Goal: Information Seeking & Learning: Learn about a topic

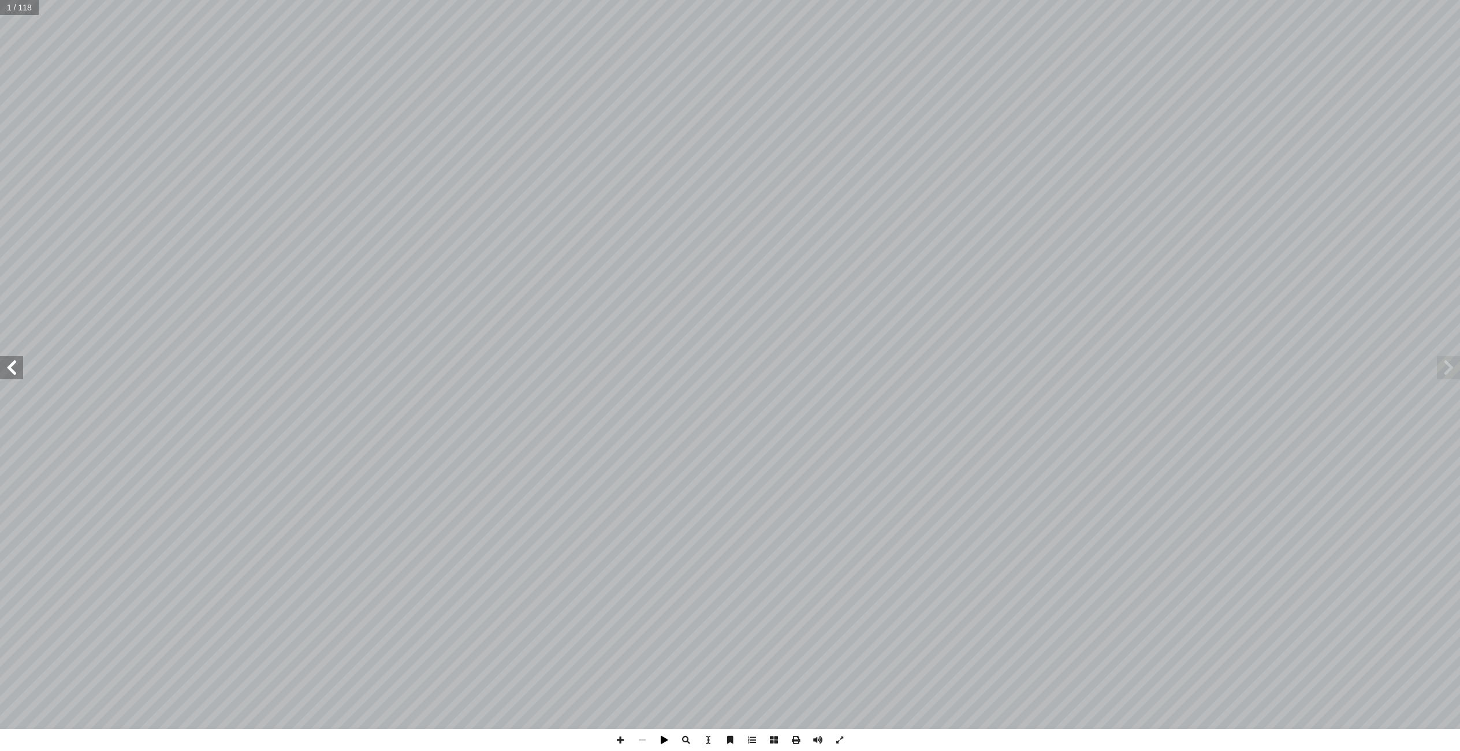
click at [662, 737] on span at bounding box center [664, 740] width 22 height 22
click at [662, 739] on span at bounding box center [664, 740] width 22 height 22
click at [663, 740] on span at bounding box center [664, 740] width 22 height 22
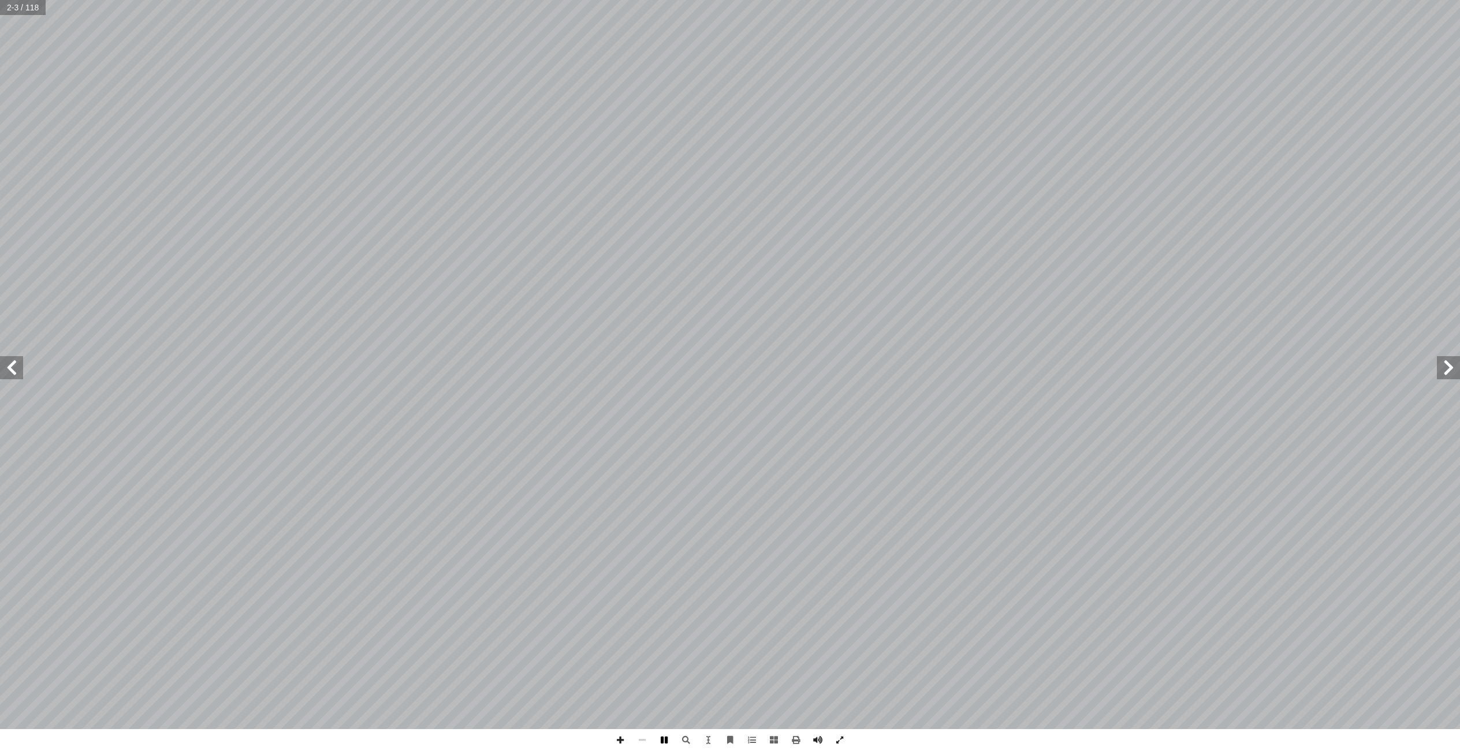
click at [663, 740] on span at bounding box center [664, 740] width 22 height 22
click at [621, 740] on span at bounding box center [620, 740] width 22 height 22
click at [647, 740] on span at bounding box center [642, 740] width 22 height 22
click at [1440, 368] on span at bounding box center [1448, 367] width 23 height 23
click at [12, 366] on span at bounding box center [11, 367] width 23 height 23
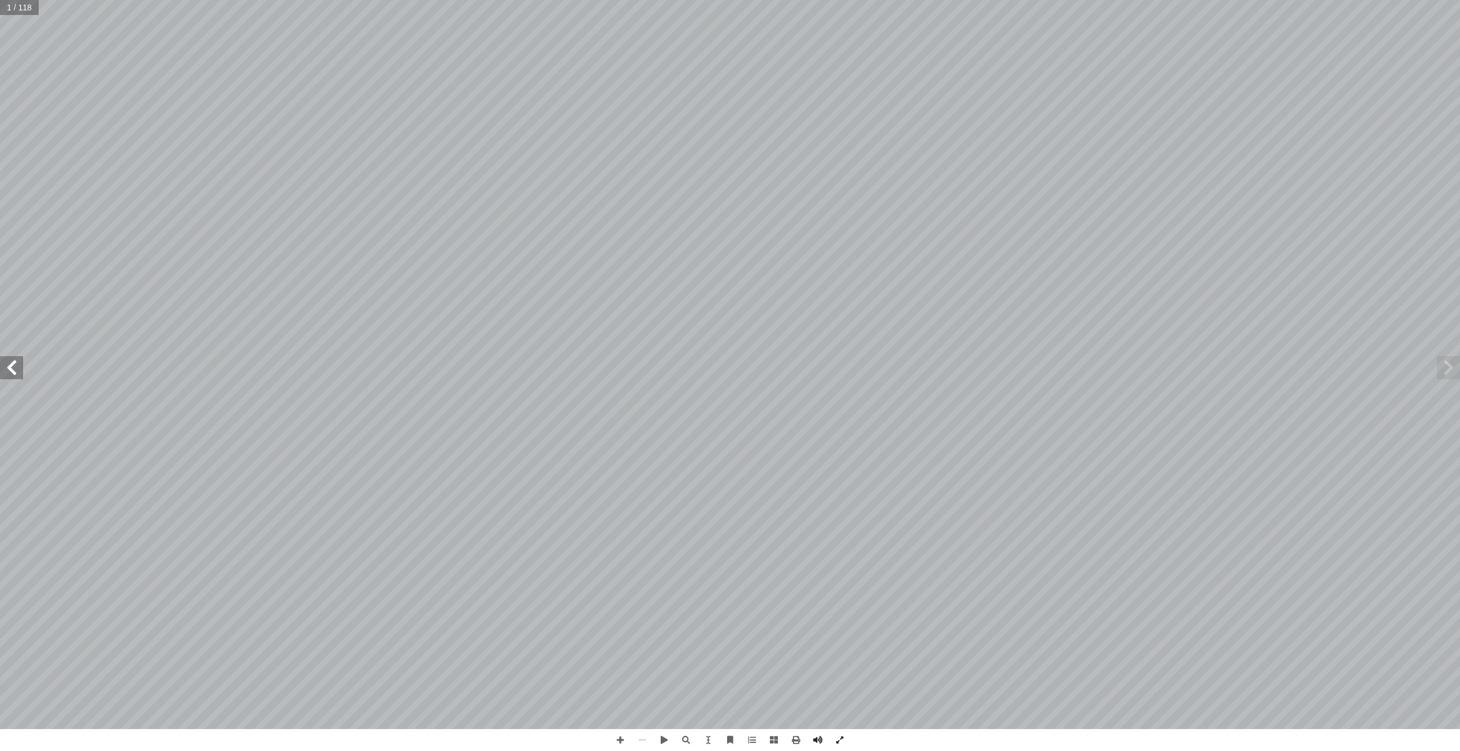
click at [12, 366] on span at bounding box center [11, 367] width 23 height 23
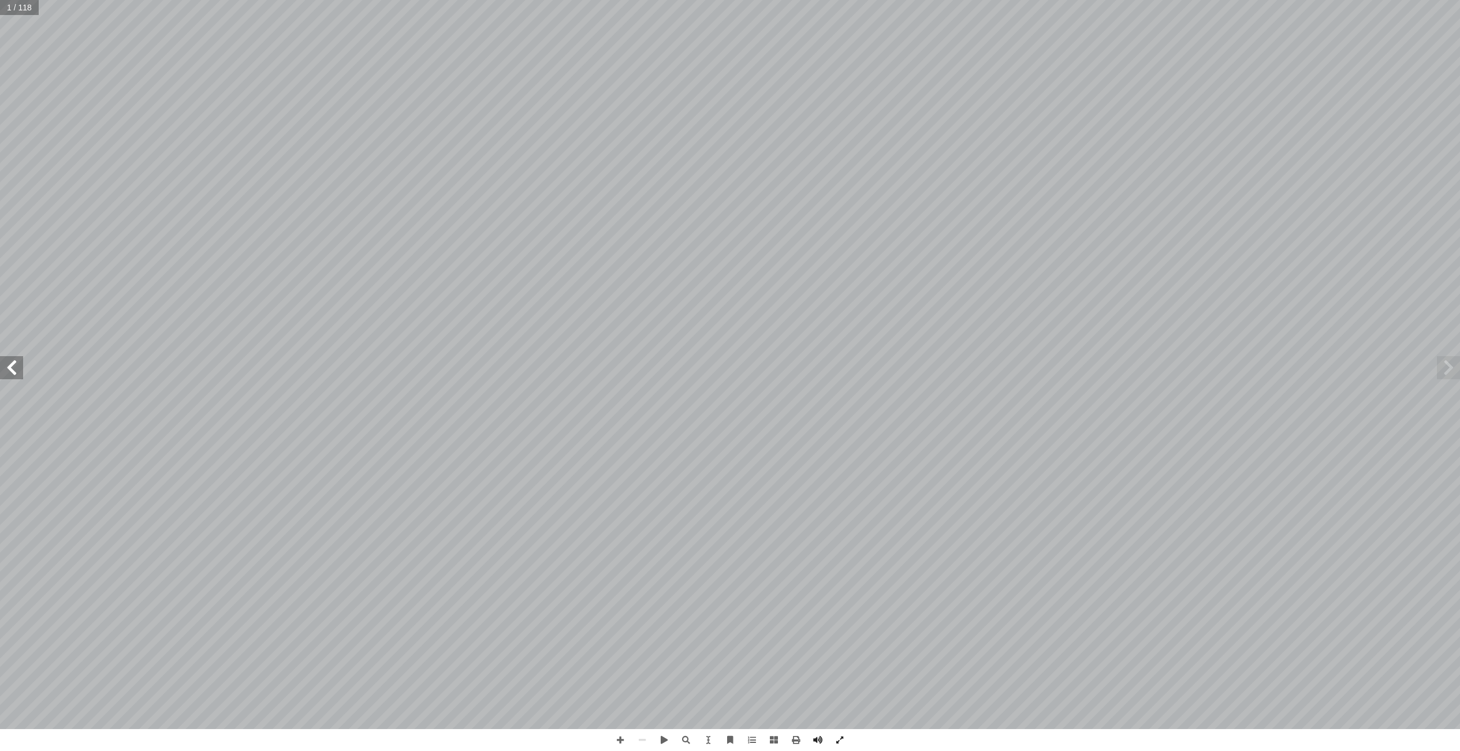
click at [12, 366] on span at bounding box center [11, 367] width 23 height 23
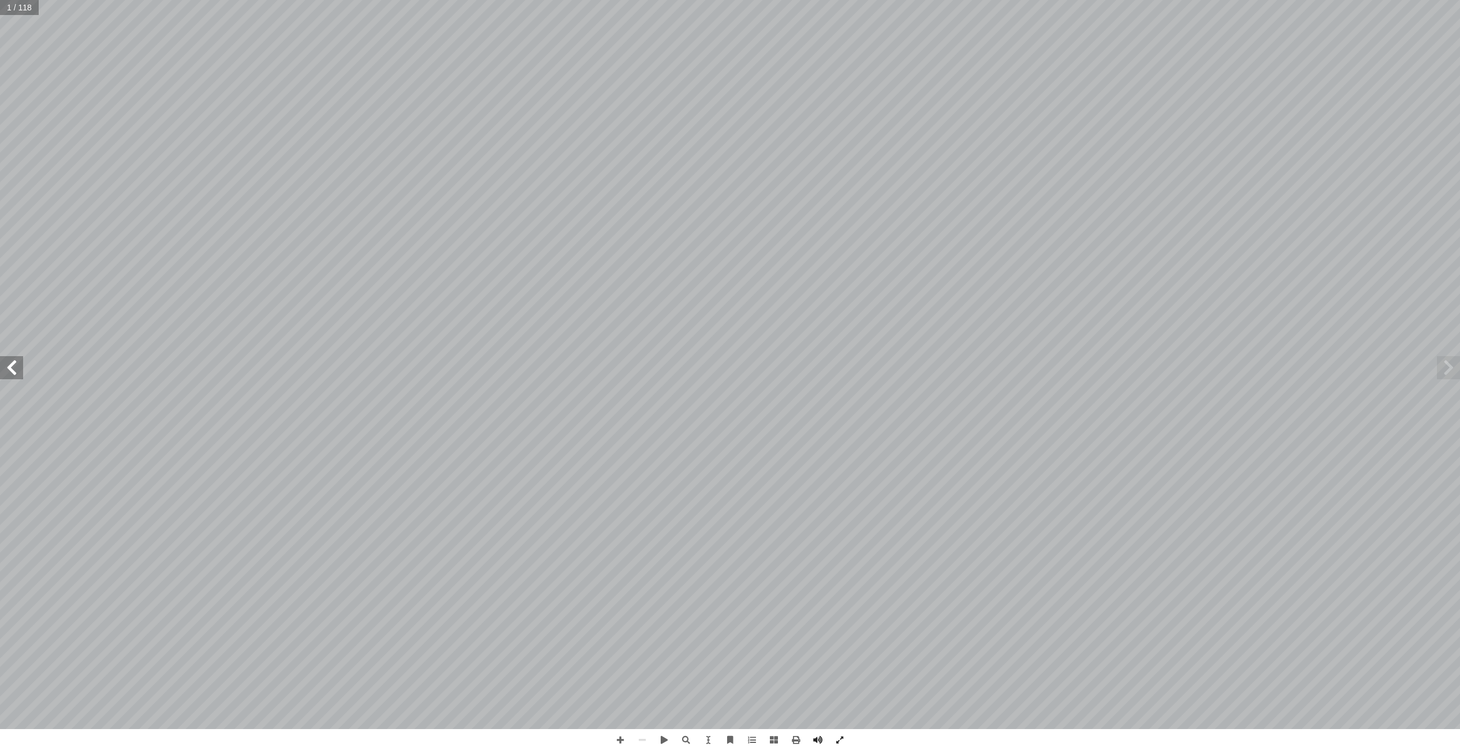
click at [12, 366] on span at bounding box center [11, 367] width 23 height 23
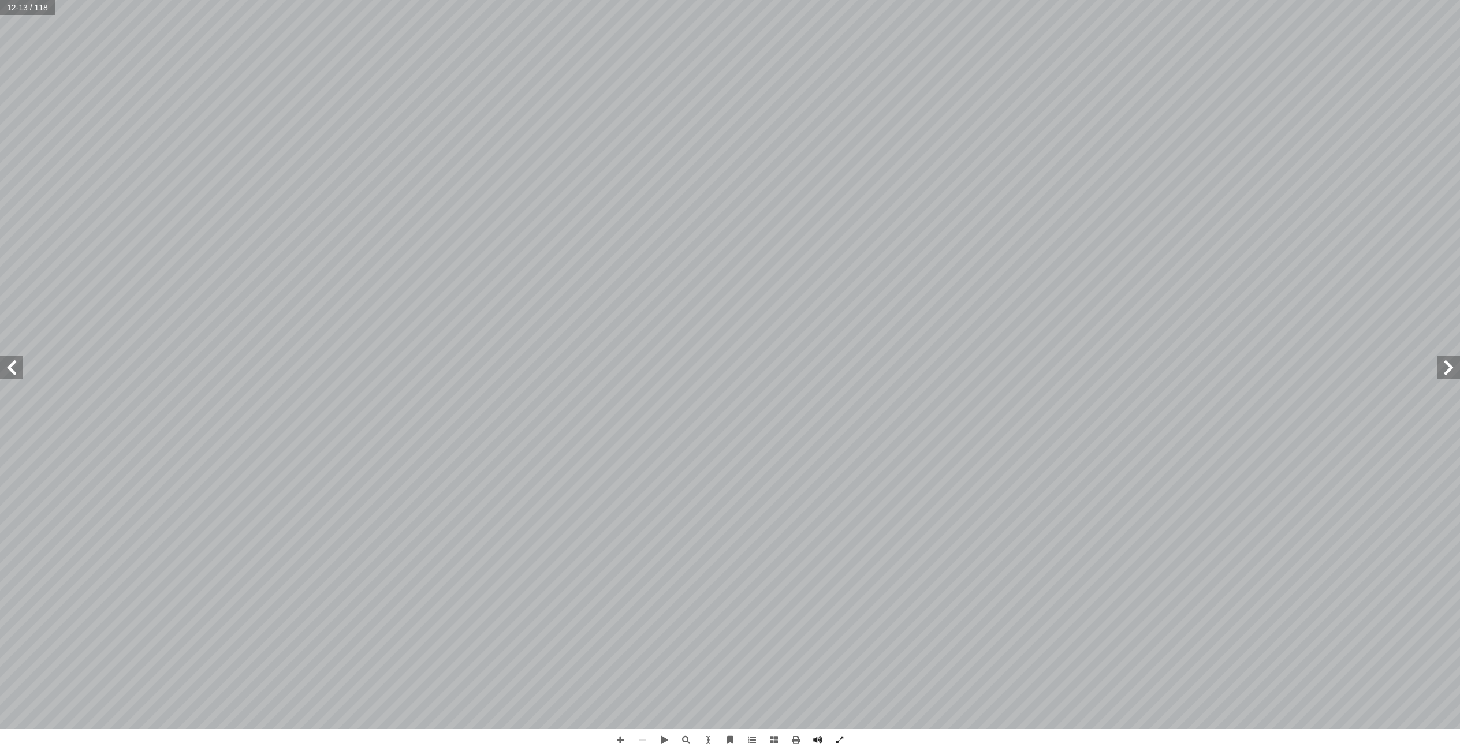
click at [12, 366] on span at bounding box center [11, 367] width 23 height 23
click at [1441, 364] on span at bounding box center [1448, 367] width 23 height 23
click at [1442, 362] on span at bounding box center [1448, 367] width 23 height 23
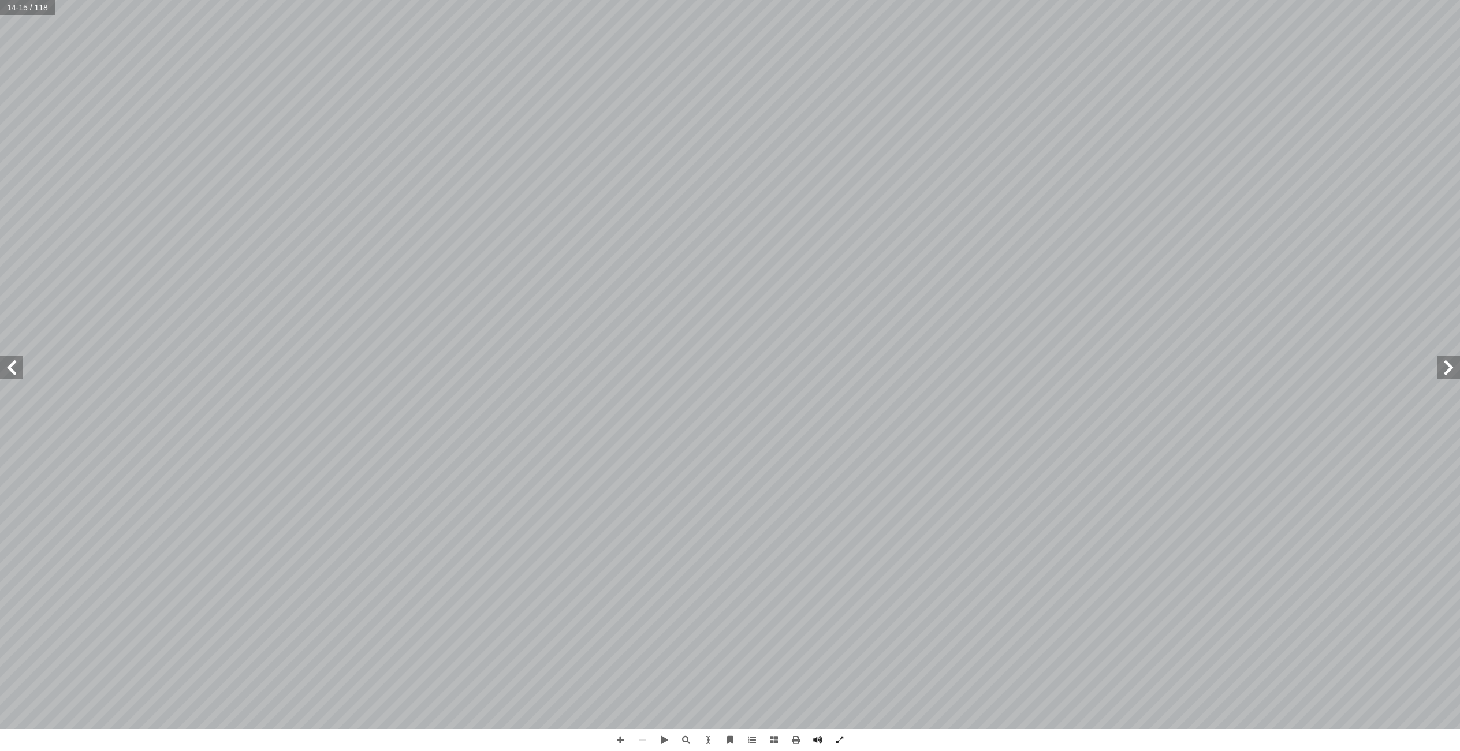
click at [1441, 374] on span at bounding box center [1448, 367] width 23 height 23
click at [1442, 372] on span at bounding box center [1448, 367] width 23 height 23
click at [1438, 367] on span at bounding box center [1448, 367] width 23 height 23
click at [1441, 365] on span at bounding box center [1448, 367] width 23 height 23
